Goal: Transaction & Acquisition: Obtain resource

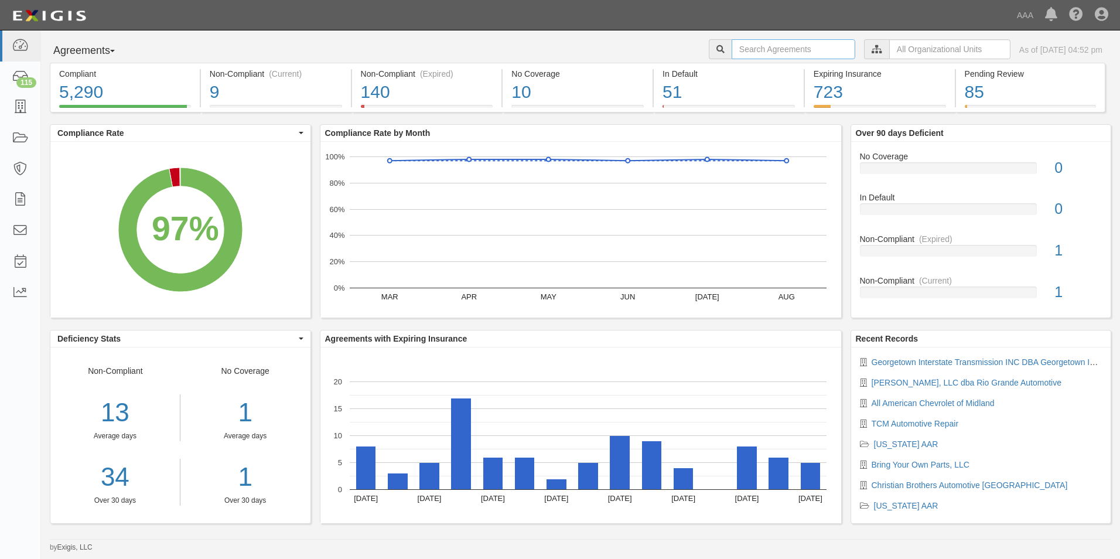
click at [731, 46] on input "text" at bounding box center [793, 49] width 124 height 20
type input "2"
type input "19837"
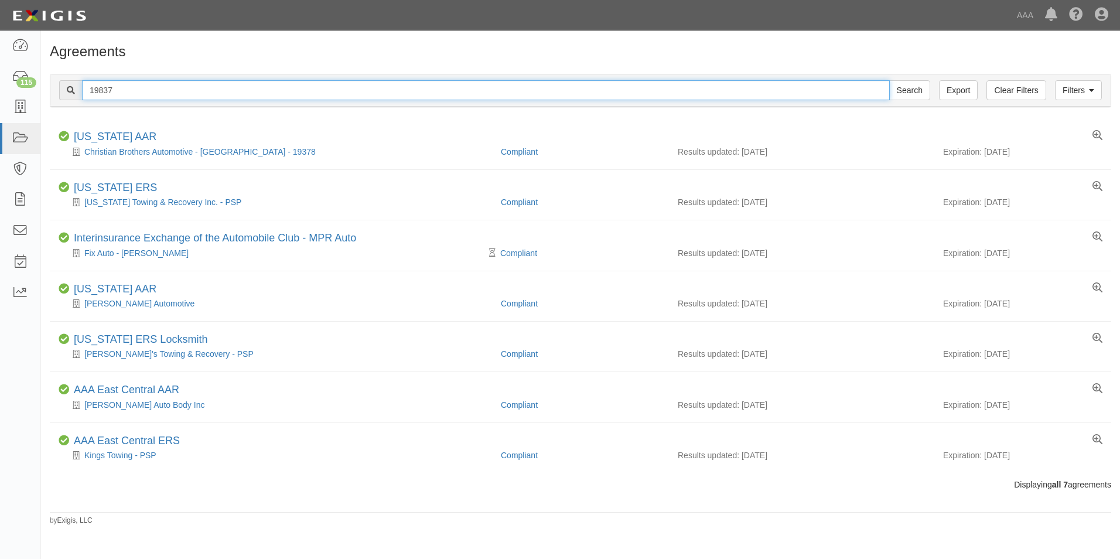
click at [119, 99] on input "19837" at bounding box center [485, 90] width 807 height 20
type input "1"
type input "Georgetown Interstate"
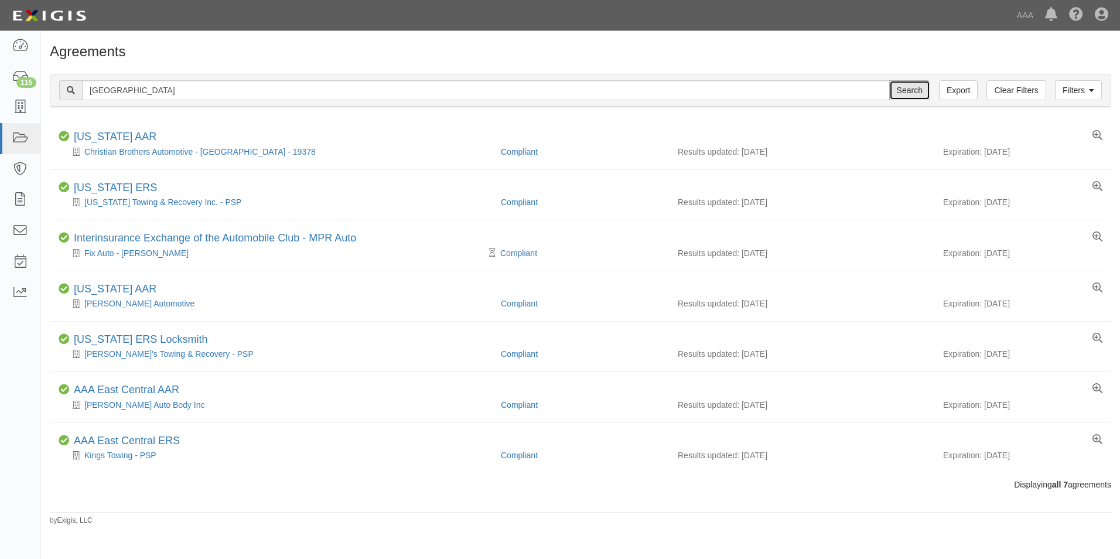
click at [906, 85] on input "Search" at bounding box center [909, 90] width 41 height 20
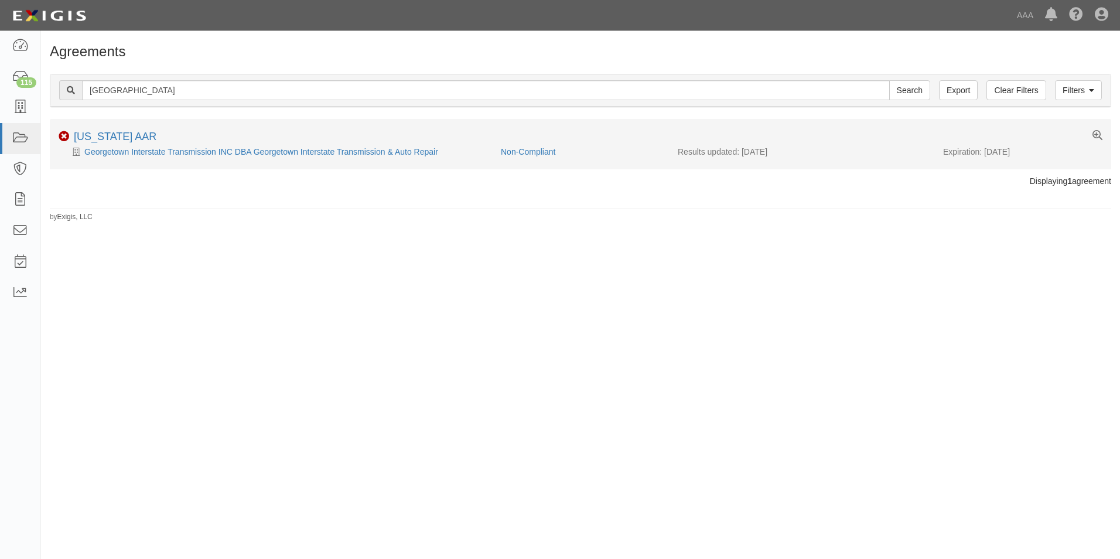
click at [324, 146] on div "Georgetown Interstate Transmission INC DBA Georgetown Interstate Transmission &…" at bounding box center [275, 152] width 433 height 12
click at [324, 150] on link "Georgetown Interstate Transmission INC DBA Georgetown Interstate Transmission &…" at bounding box center [261, 151] width 354 height 9
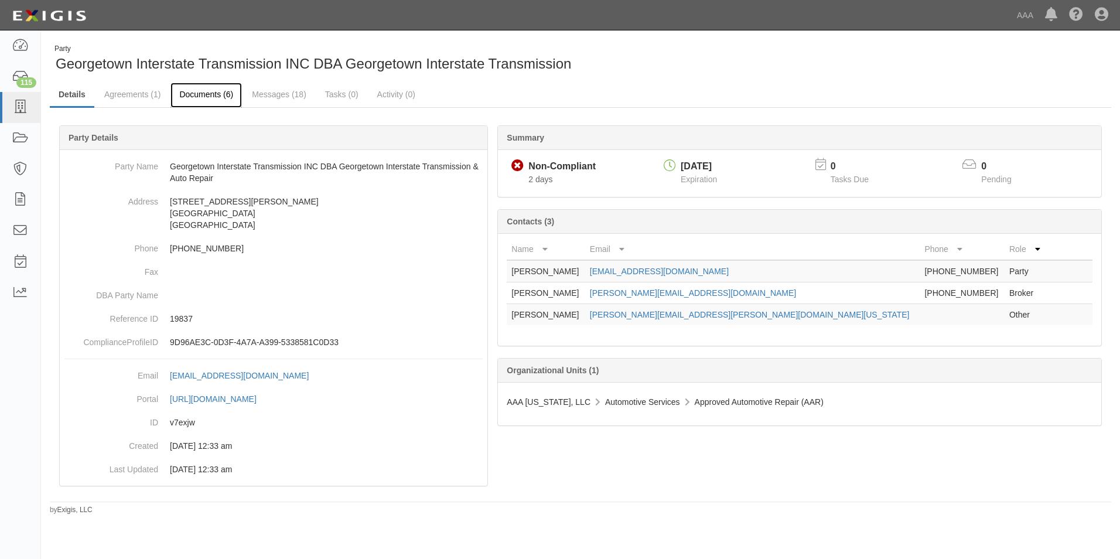
click at [201, 93] on link "Documents (6)" at bounding box center [205, 95] width 71 height 25
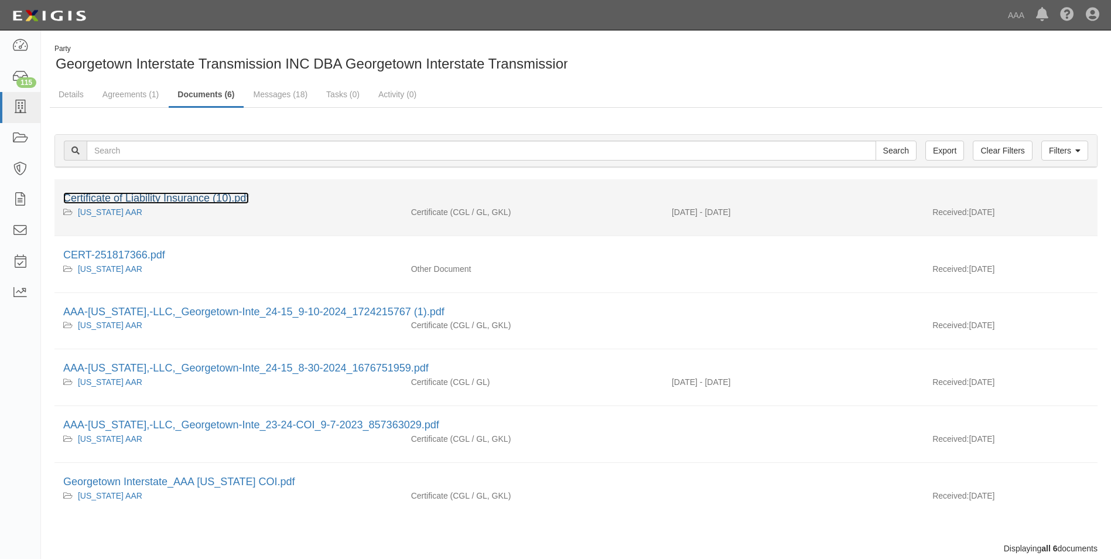
click at [152, 201] on link "Certificate of Liability Insurance (10).pdf" at bounding box center [156, 198] width 186 height 12
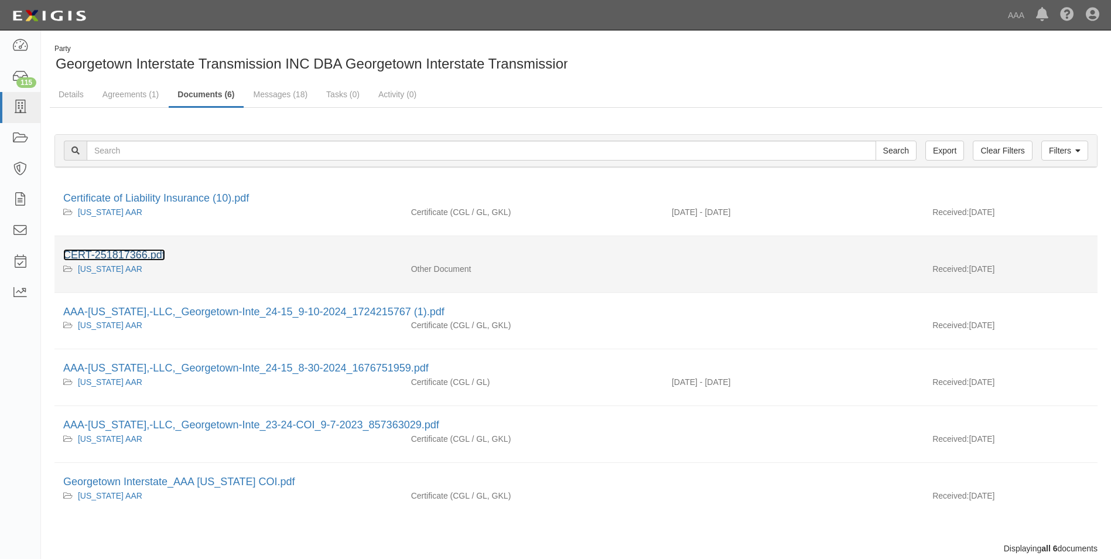
click at [117, 253] on link "CERT-251817366.pdf" at bounding box center [114, 255] width 102 height 12
